Goal: Task Accomplishment & Management: Complete application form

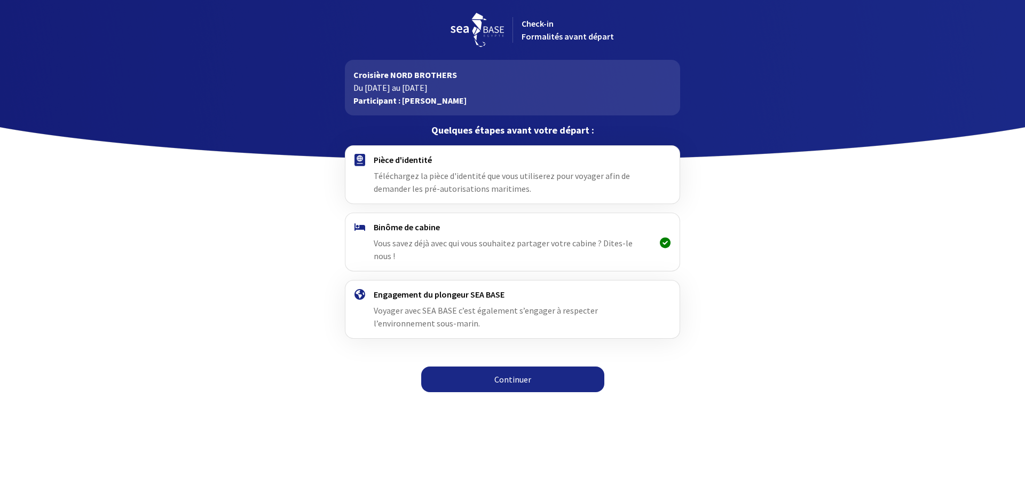
click at [496, 366] on link "Continuer" at bounding box center [512, 379] width 183 height 26
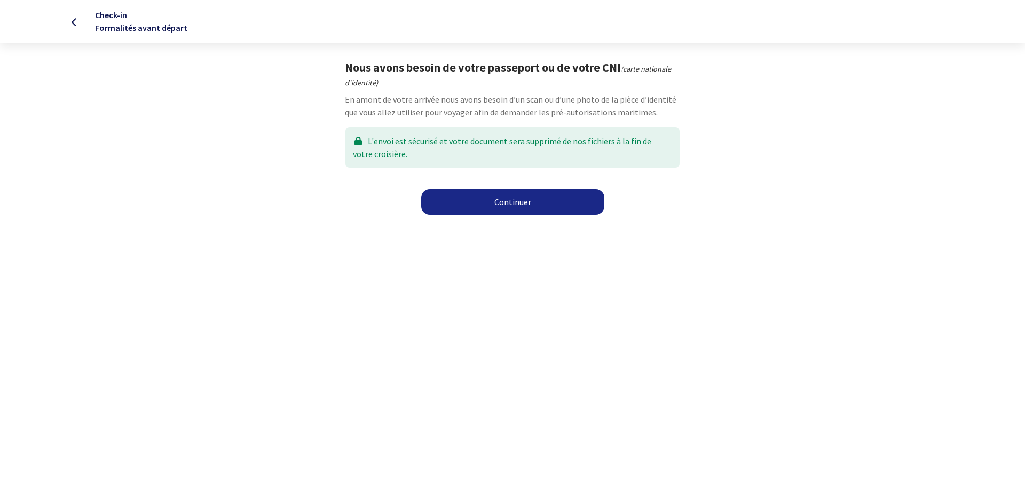
click at [511, 201] on link "Continuer" at bounding box center [512, 202] width 183 height 26
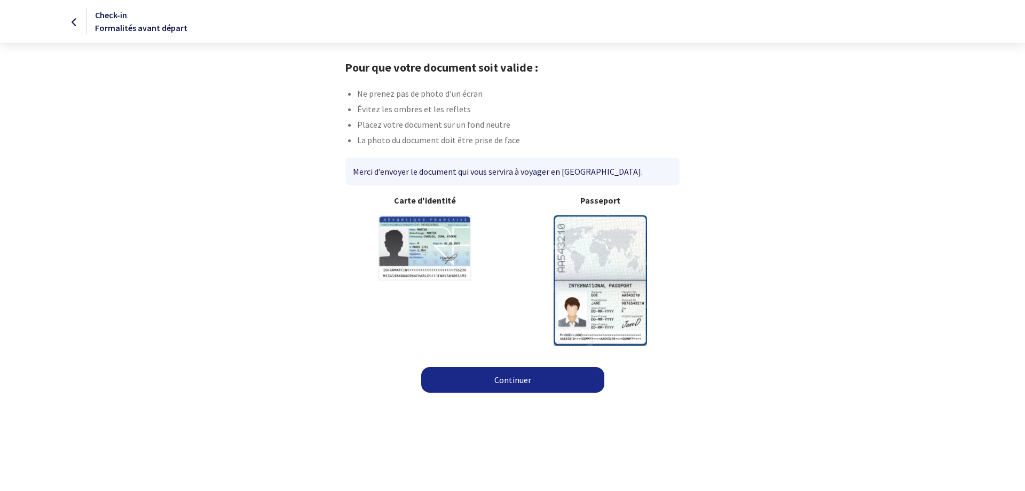
click at [589, 242] on img at bounding box center [599, 280] width 93 height 130
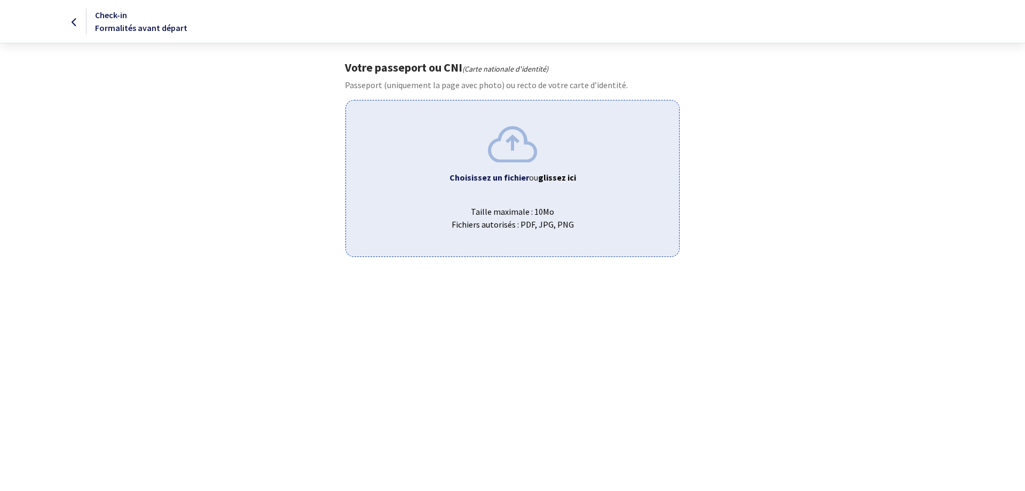
click at [498, 176] on b "Choisissez un fichier" at bounding box center [489, 177] width 80 height 11
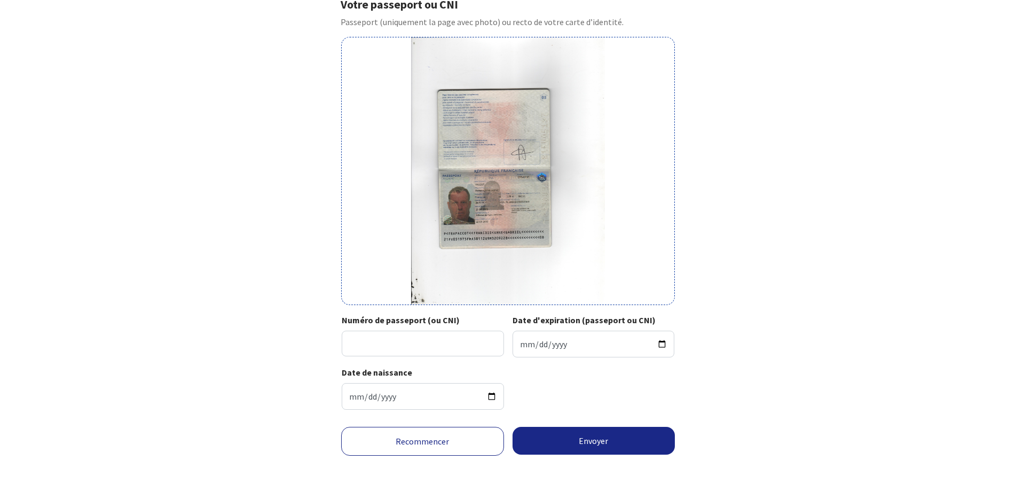
scroll to position [66, 0]
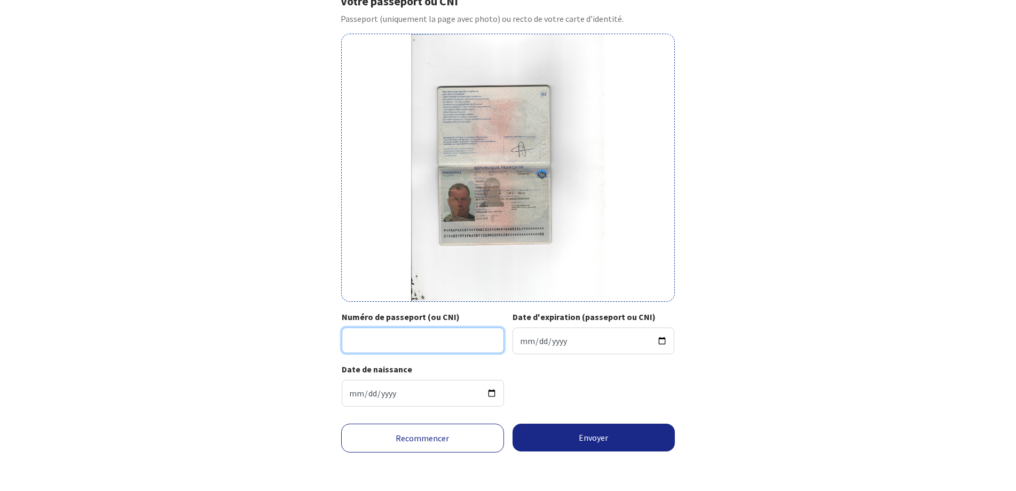
click at [423, 340] on input "Numéro de passeport (ou CNI)" at bounding box center [423, 340] width 162 height 26
click at [387, 436] on link "Recommencer" at bounding box center [422, 437] width 163 height 29
